Goal: Transaction & Acquisition: Register for event/course

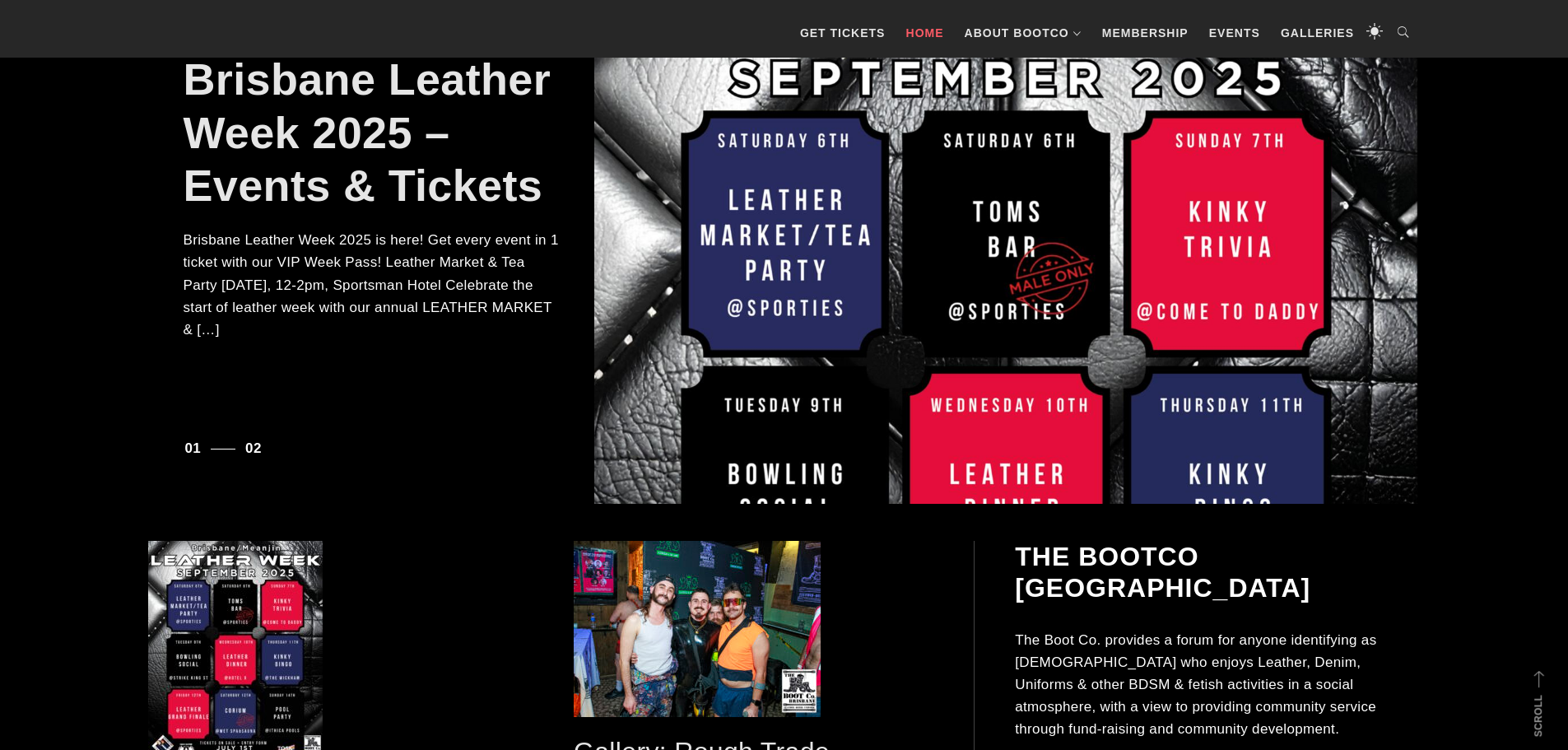
scroll to position [409, 0]
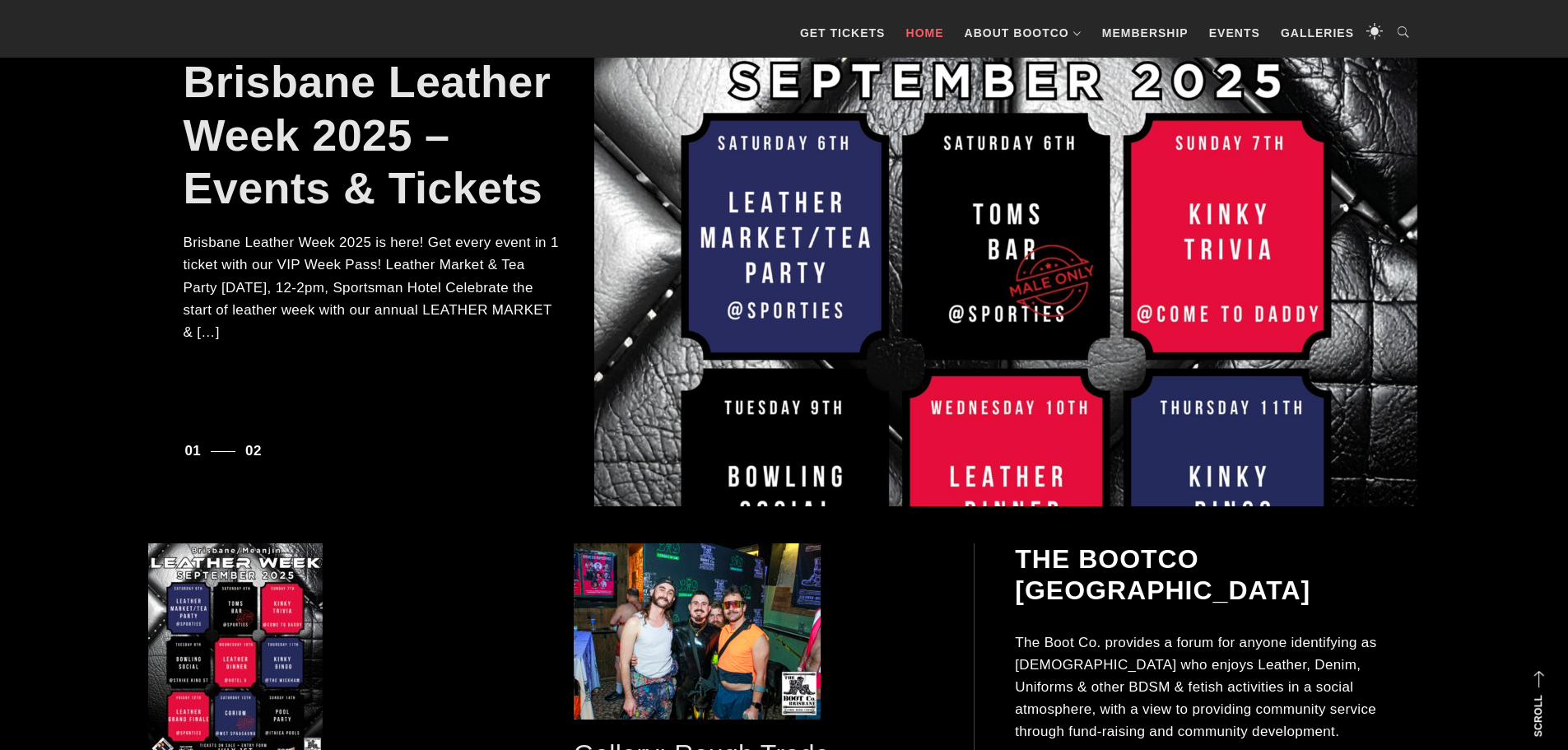
click at [392, 165] on link "Brisbane Leather Week 2025 – Events & Tickets" at bounding box center [367, 135] width 368 height 156
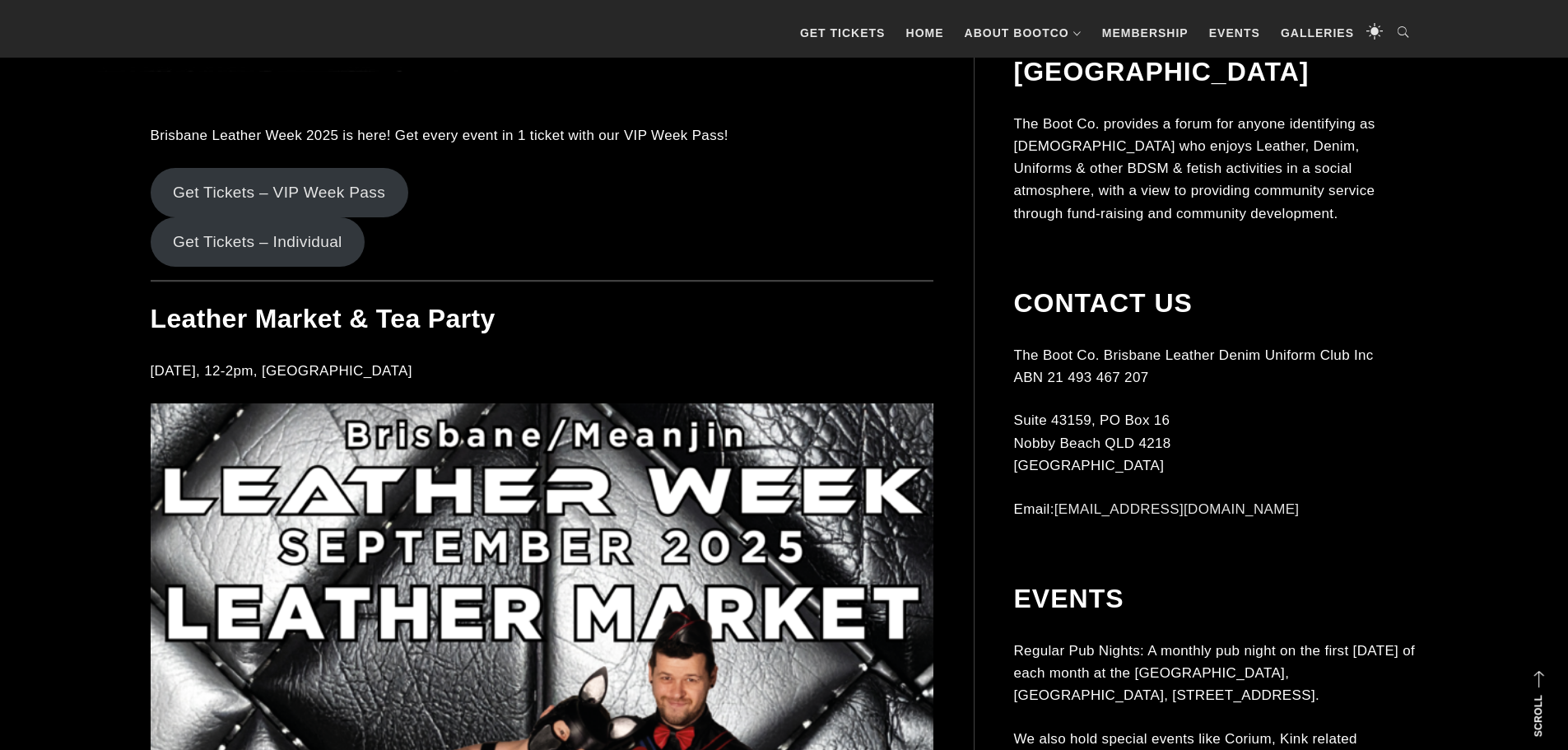
scroll to position [1564, 0]
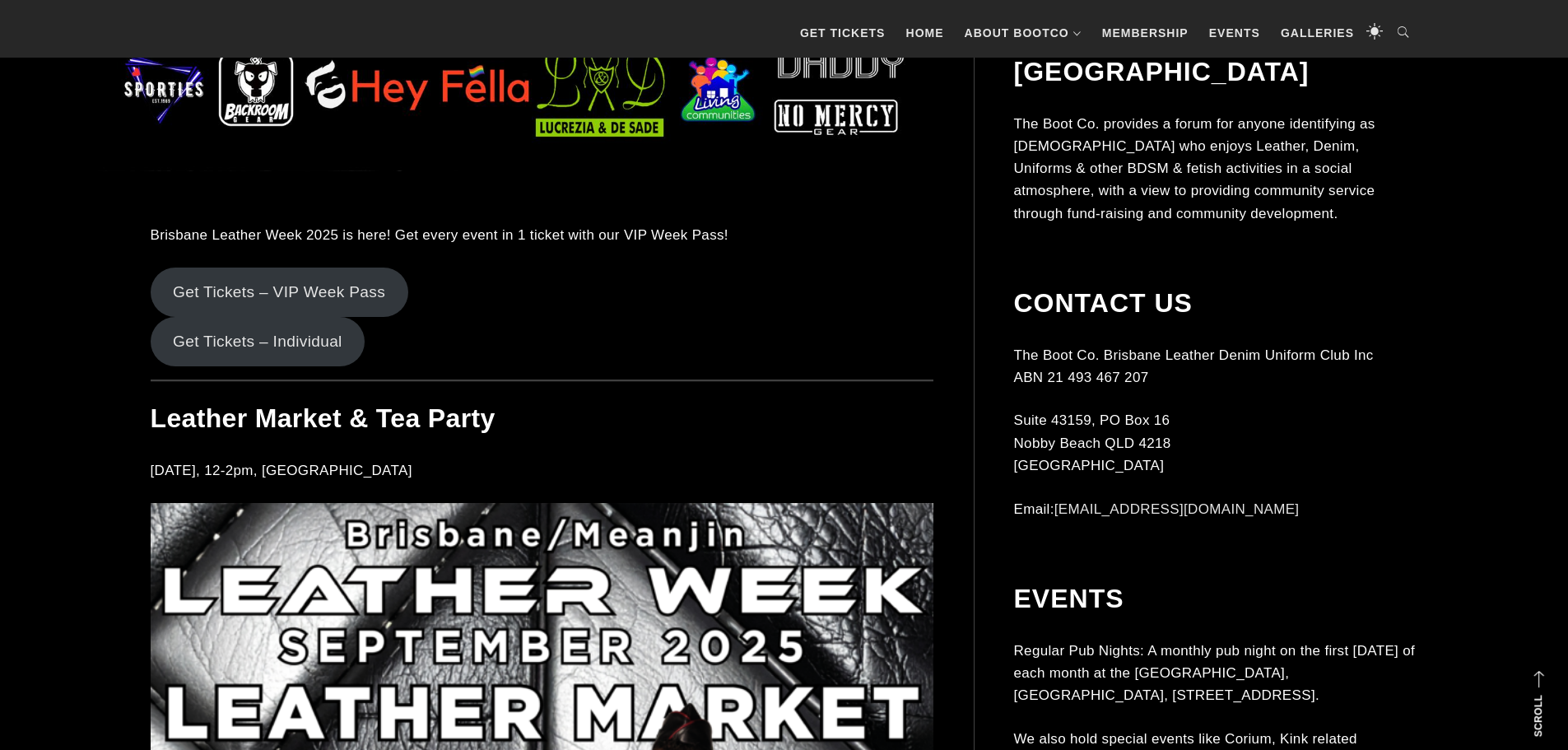
click at [277, 335] on link "Get Tickets – Individual" at bounding box center [258, 341] width 215 height 50
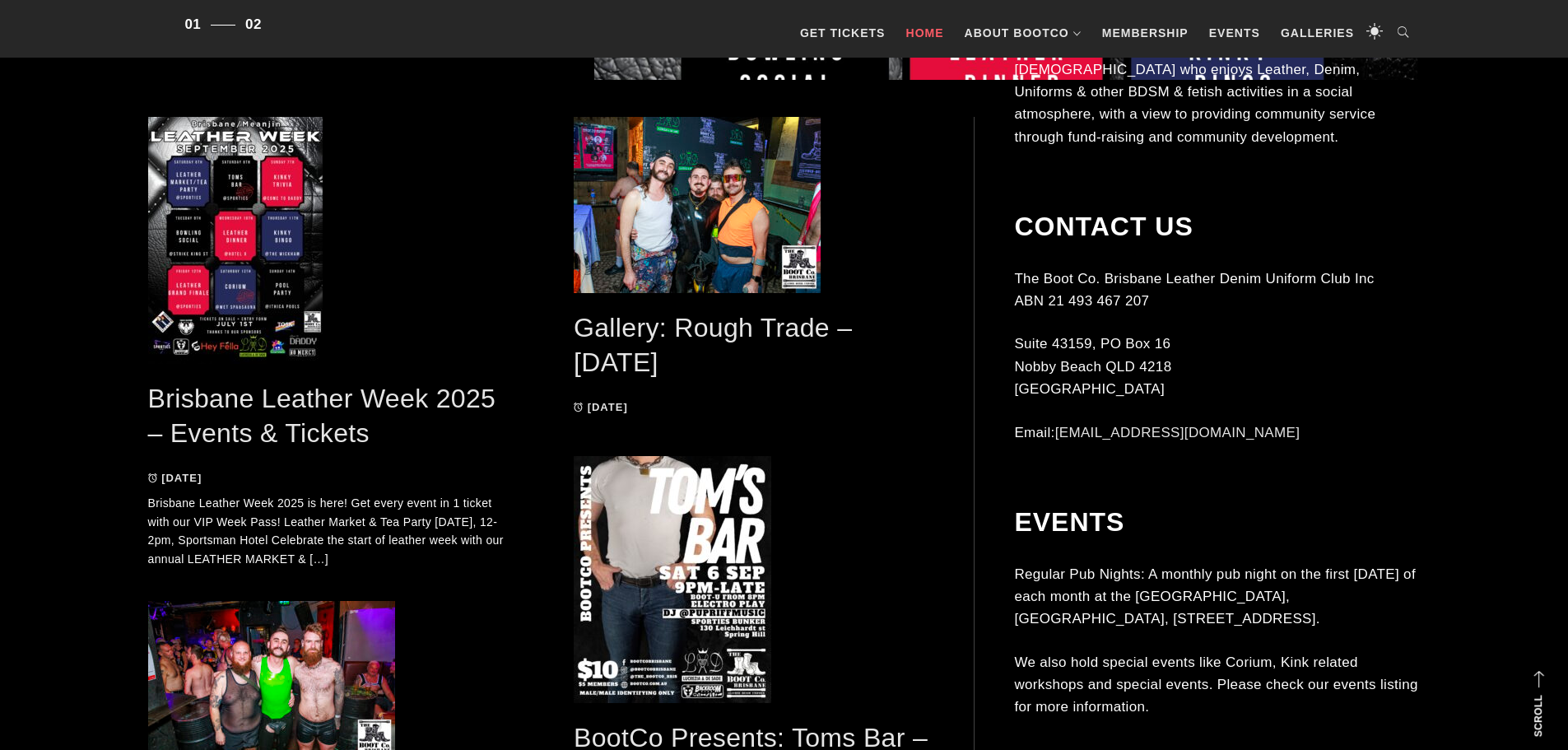
scroll to position [1070, 0]
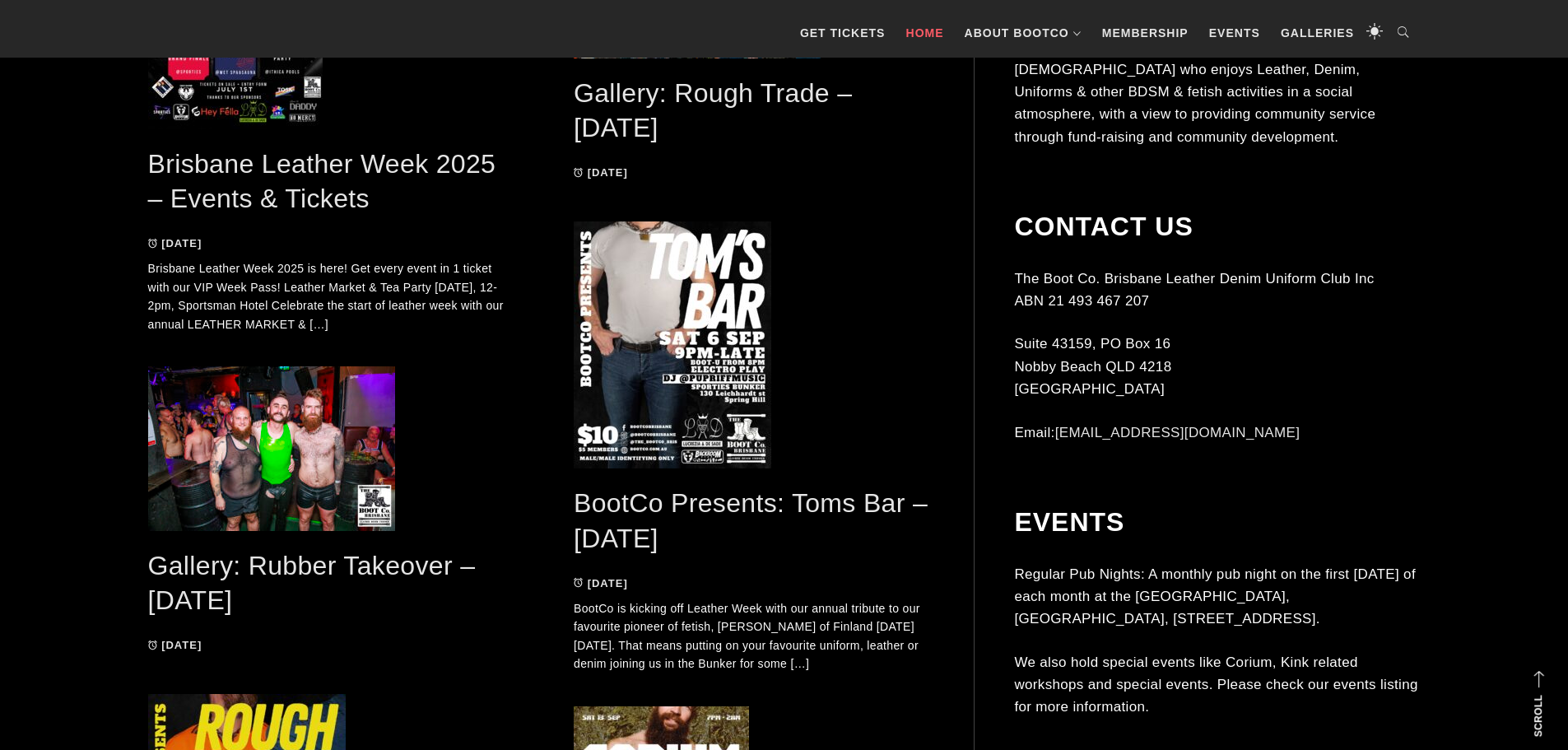
click at [337, 157] on link "Brisbane Leather Week 2025 – Events & Tickets" at bounding box center [322, 181] width 348 height 65
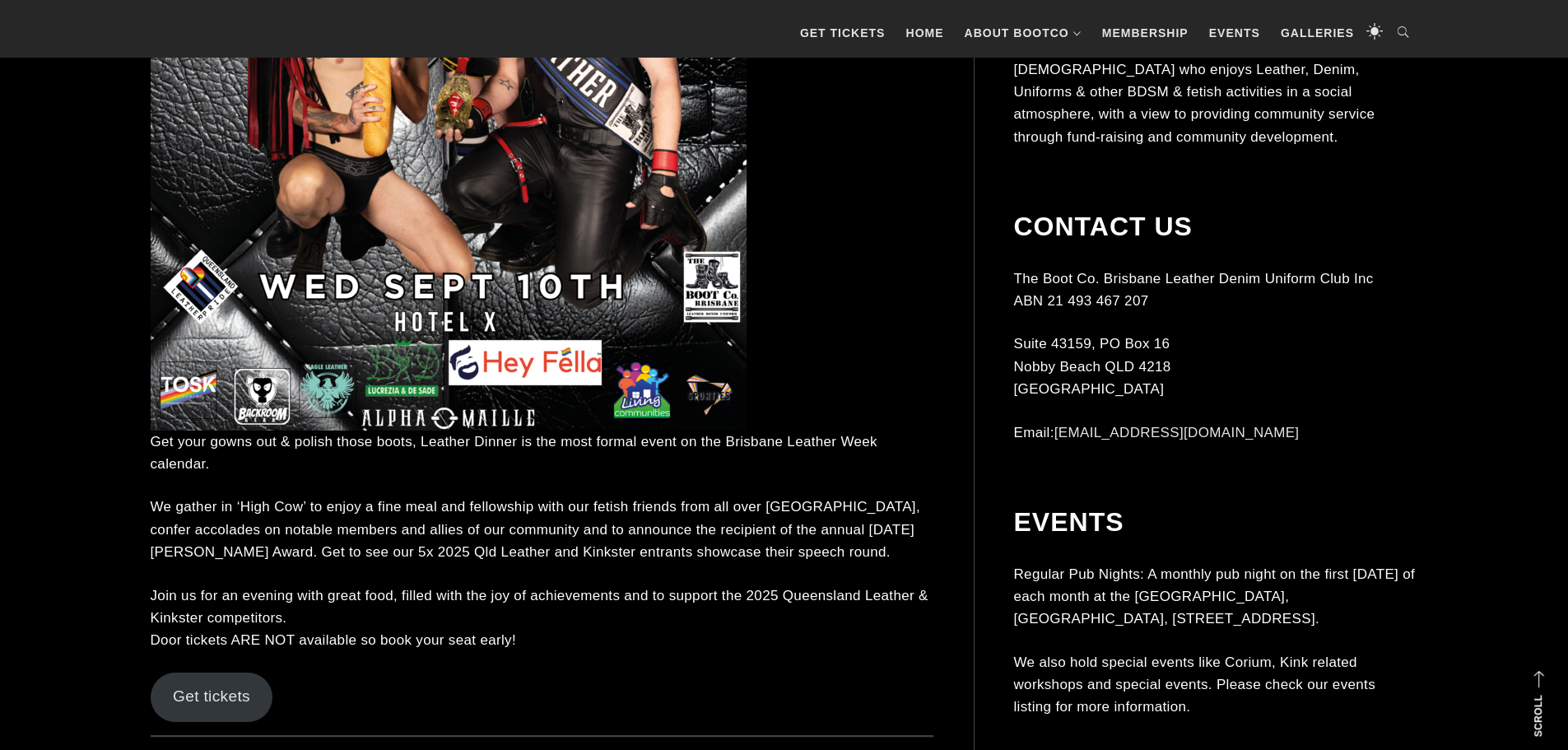
scroll to position [6832, 0]
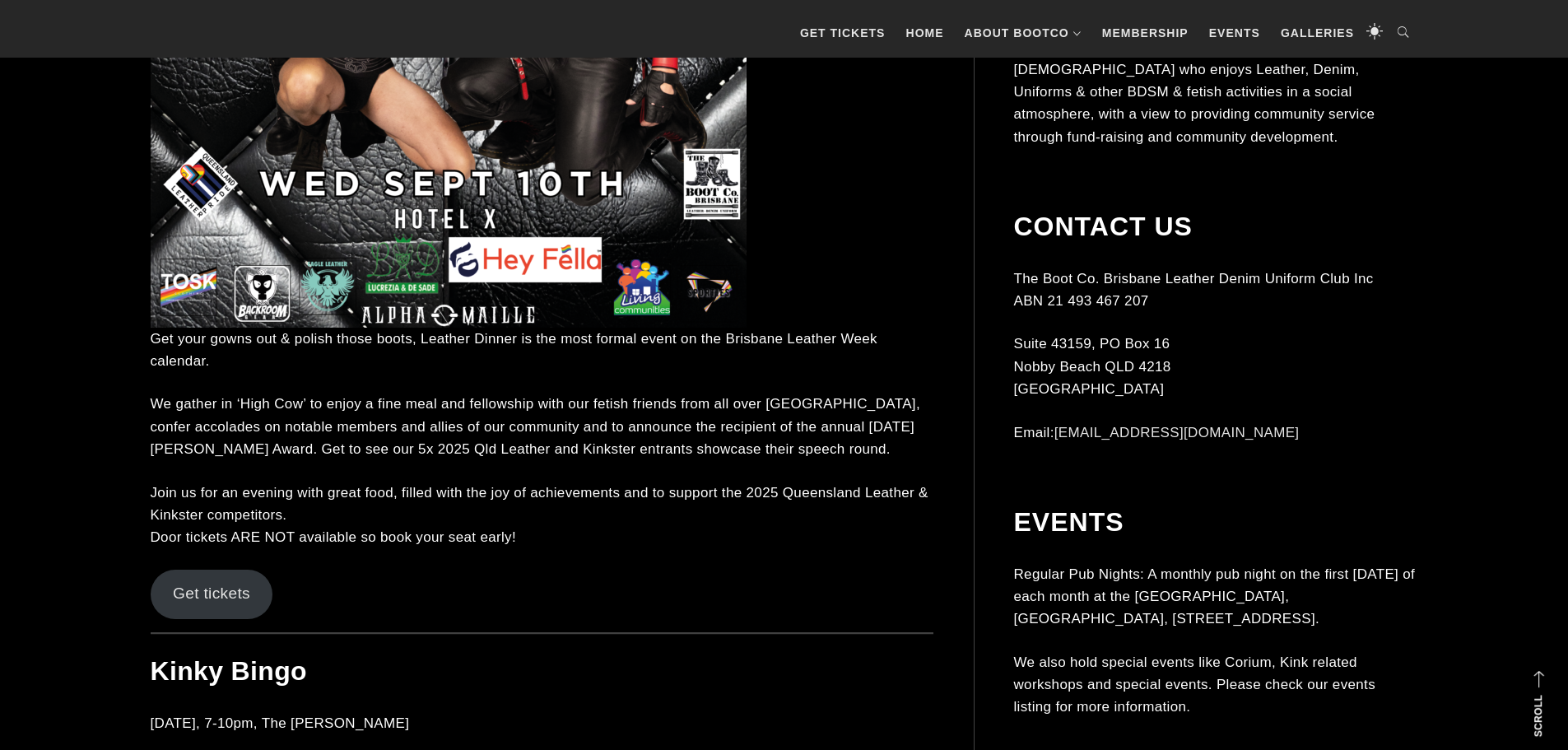
click at [243, 570] on link "Get tickets" at bounding box center [212, 595] width 122 height 50
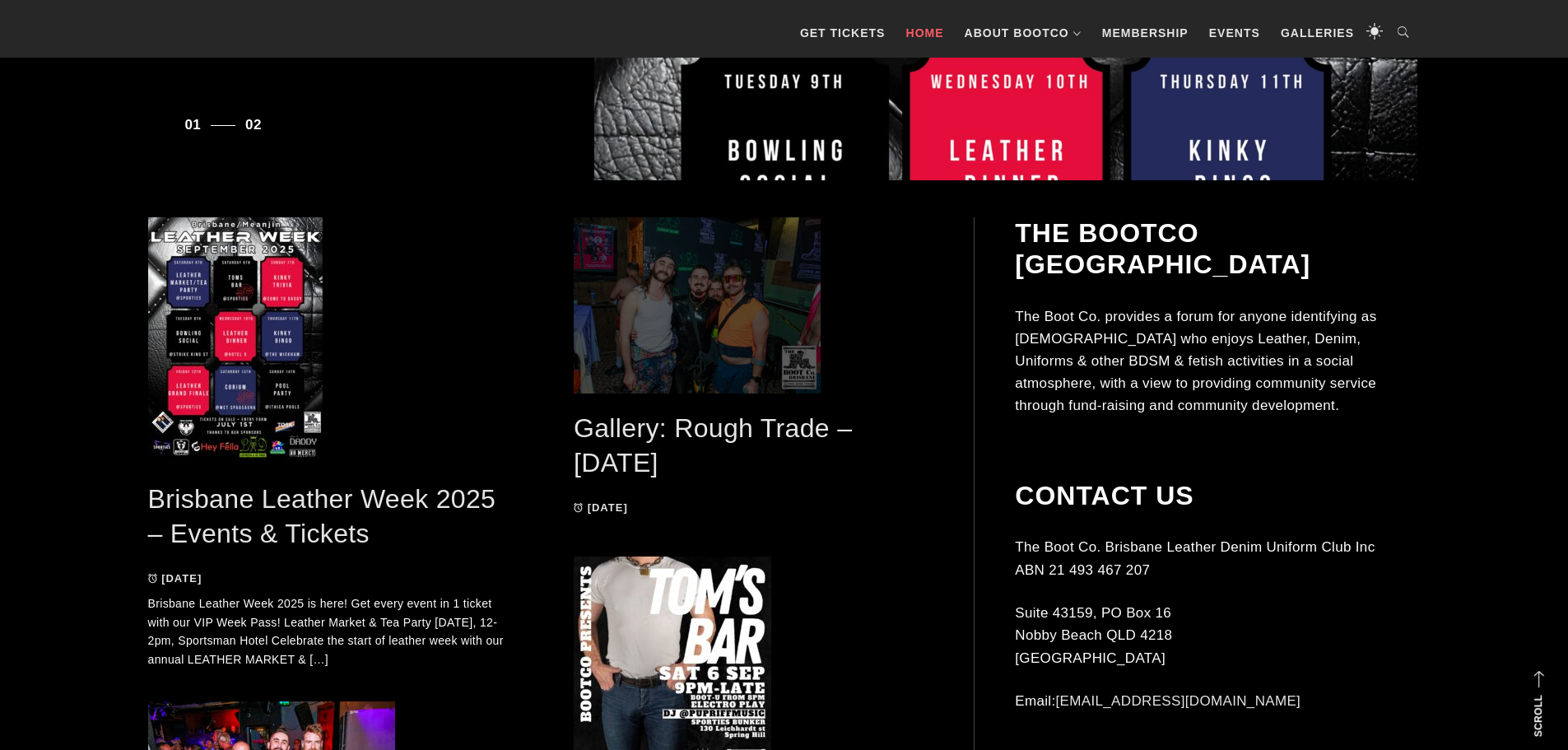
scroll to position [741, 0]
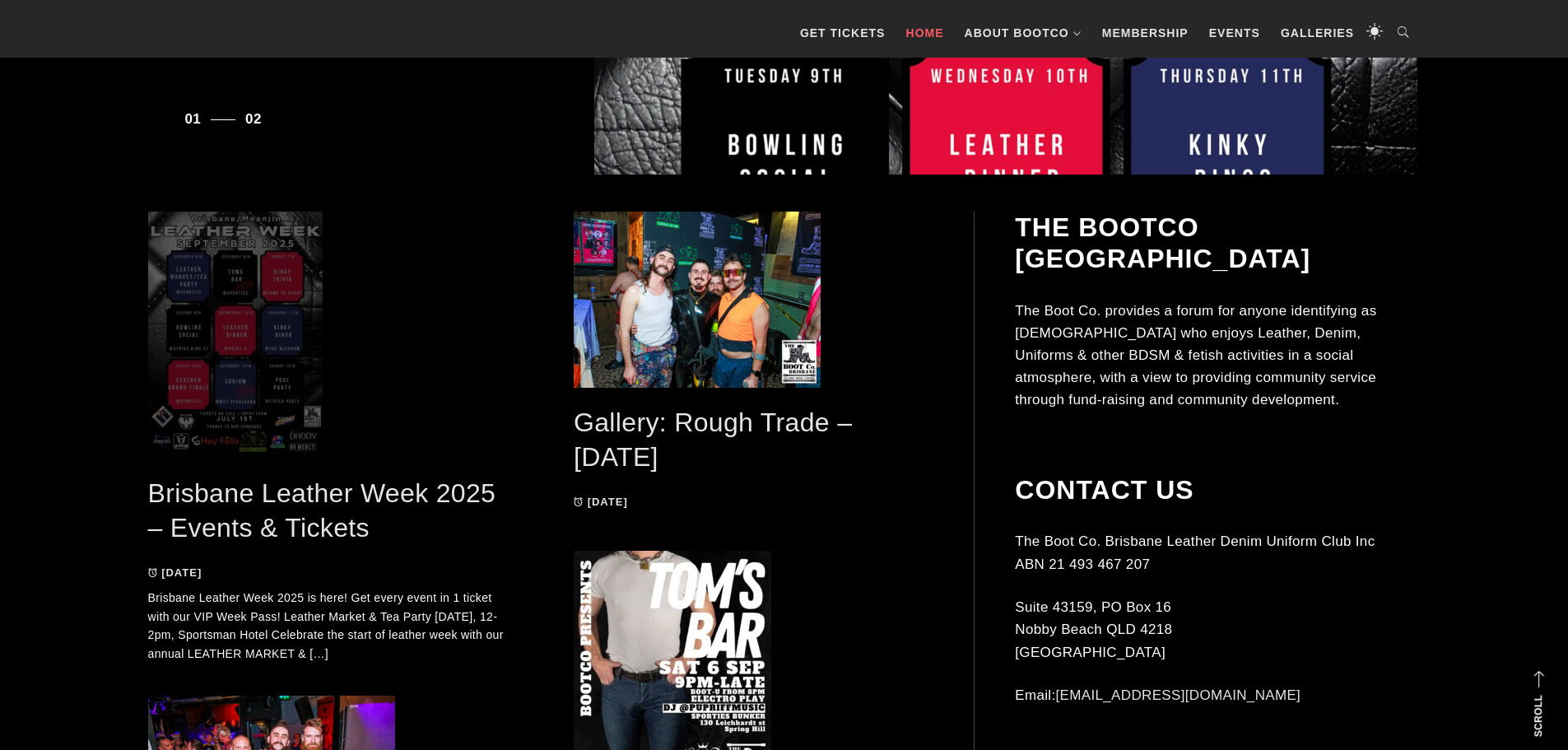
click at [228, 337] on span at bounding box center [328, 335] width 361 height 247
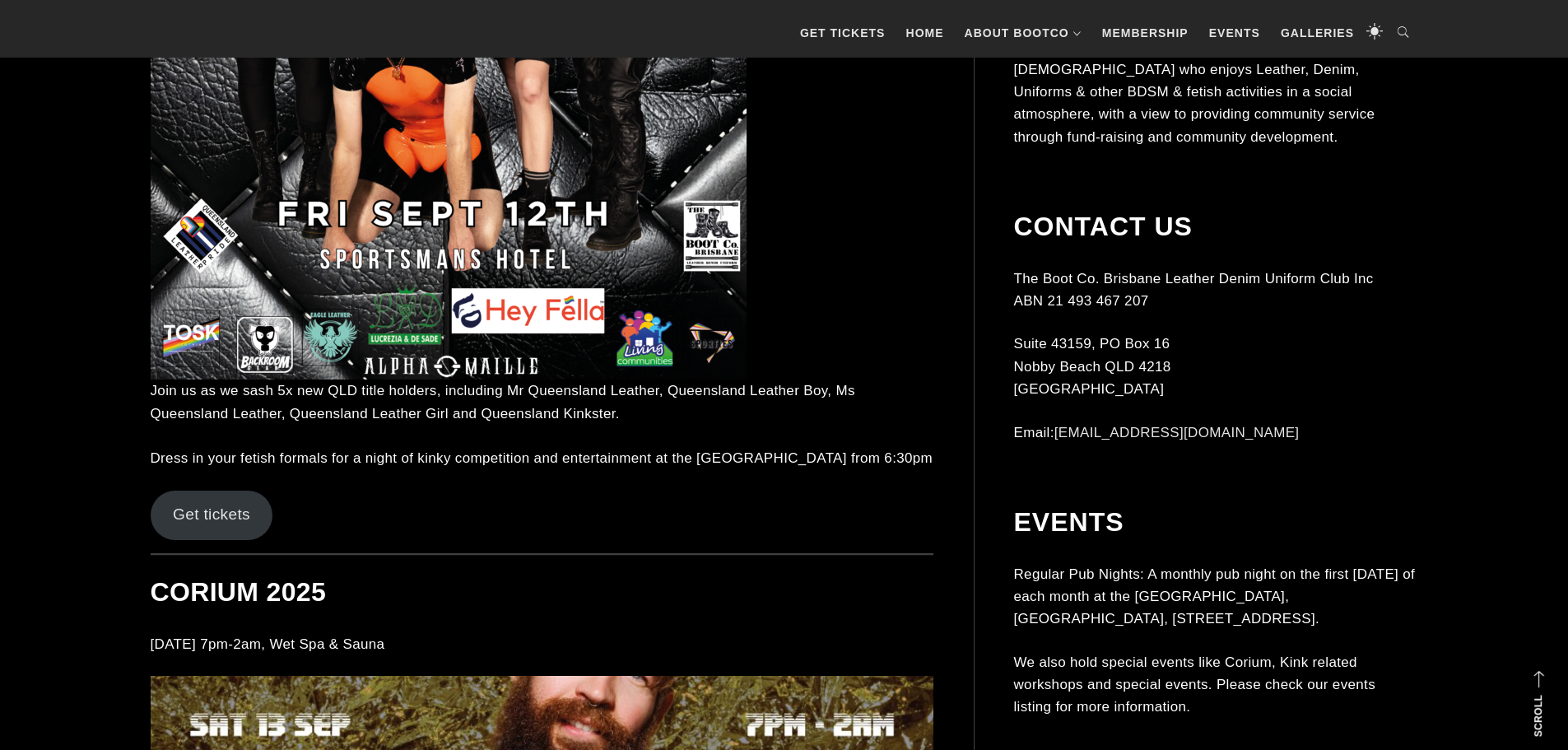
scroll to position [9220, 0]
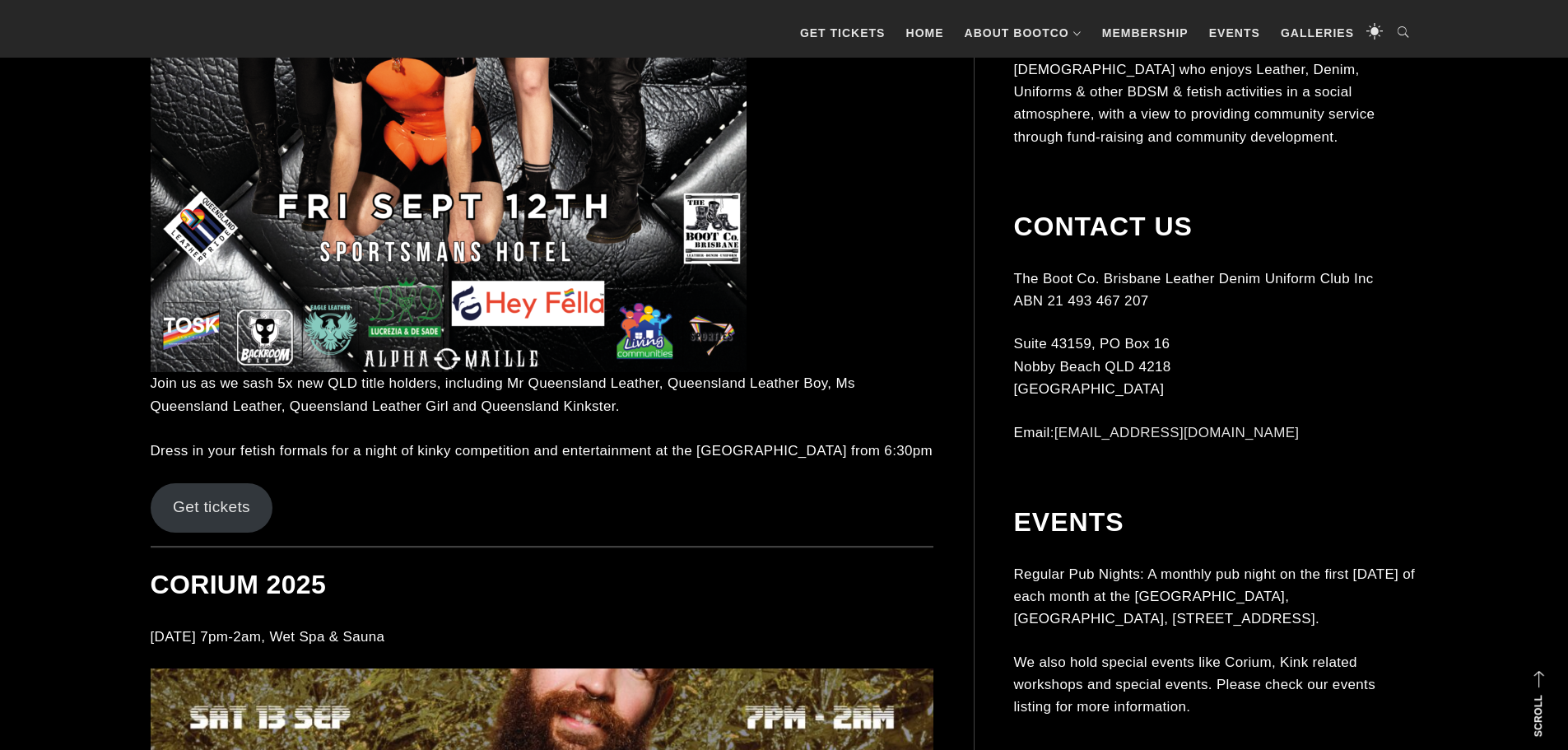
click at [199, 483] on link "Get tickets" at bounding box center [212, 508] width 122 height 50
